Goal: Transaction & Acquisition: Download file/media

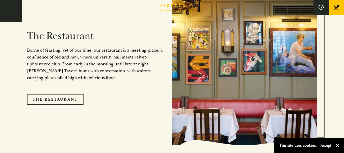
scroll to position [407, 0]
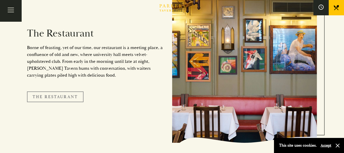
click at [71, 91] on link "The Restaurant" at bounding box center [55, 96] width 57 height 11
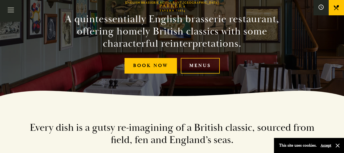
scroll to position [61, 0]
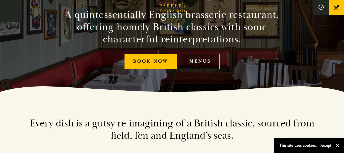
click at [200, 61] on link "Menus" at bounding box center [200, 61] width 39 height 16
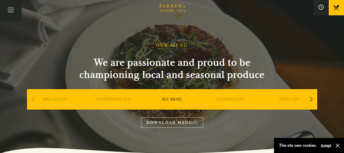
click at [181, 121] on link "DOWNLOAD MENU" at bounding box center [172, 122] width 62 height 10
